Goal: Transaction & Acquisition: Subscribe to service/newsletter

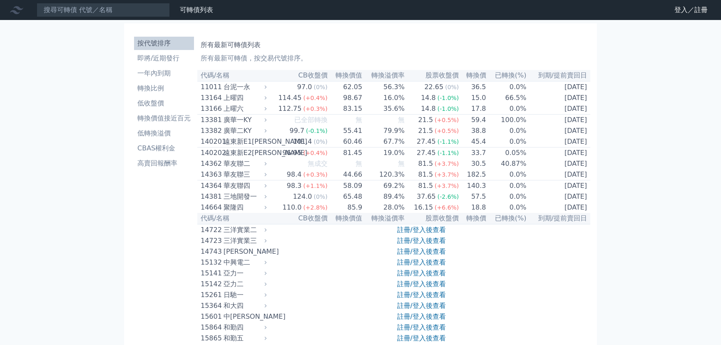
click at [441, 234] on link "註冊/登入後查看" at bounding box center [421, 230] width 49 height 8
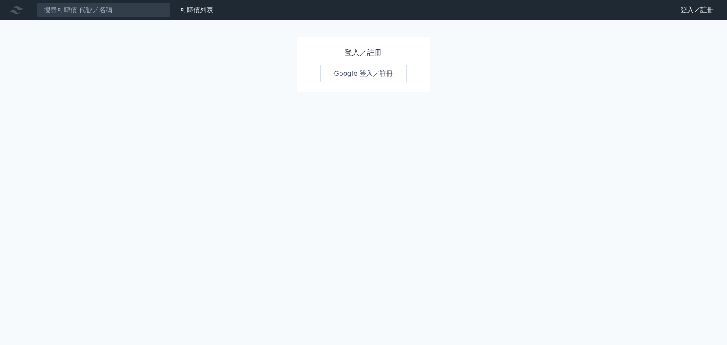
drag, startPoint x: 379, startPoint y: 91, endPoint x: 378, endPoint y: 85, distance: 6.7
click at [378, 89] on div "登入／註冊 Google 登入／註冊" at bounding box center [363, 65] width 133 height 56
click at [378, 84] on div "登入／註冊 Google 登入／註冊" at bounding box center [363, 65] width 133 height 56
click at [378, 79] on link "Google 登入／註冊" at bounding box center [363, 73] width 87 height 17
